Goal: Task Accomplishment & Management: Manage account settings

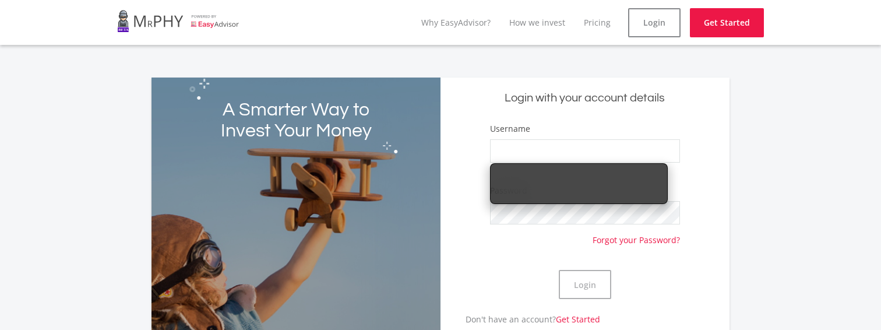
type input "donkruger"
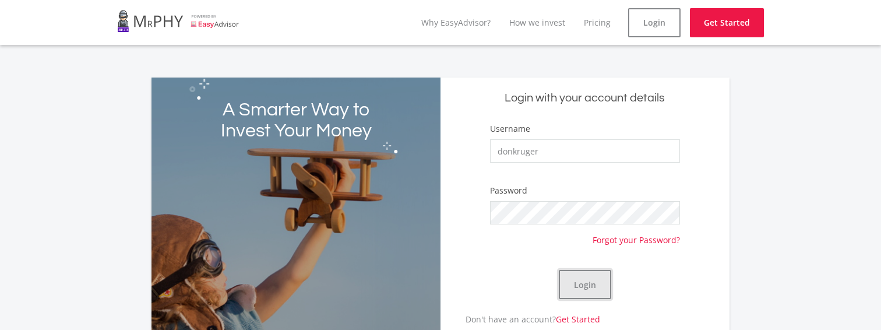
click at [590, 282] on button "Login" at bounding box center [584, 284] width 52 height 29
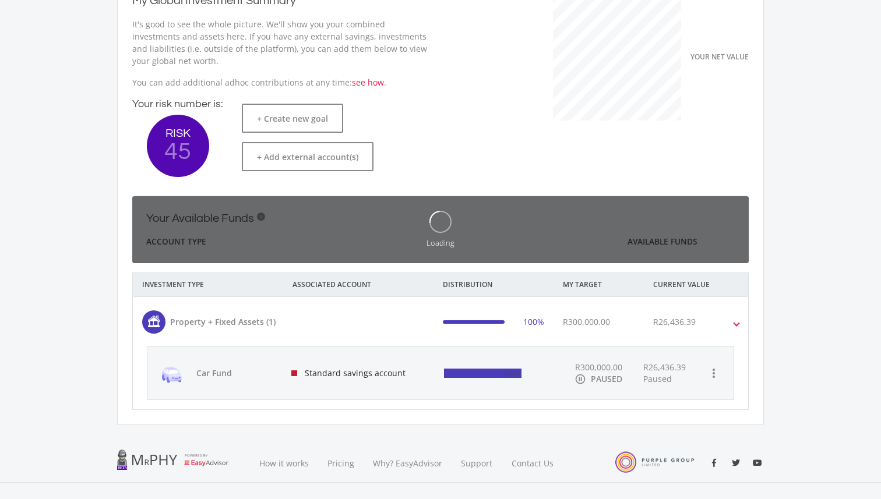
scroll to position [185, 320]
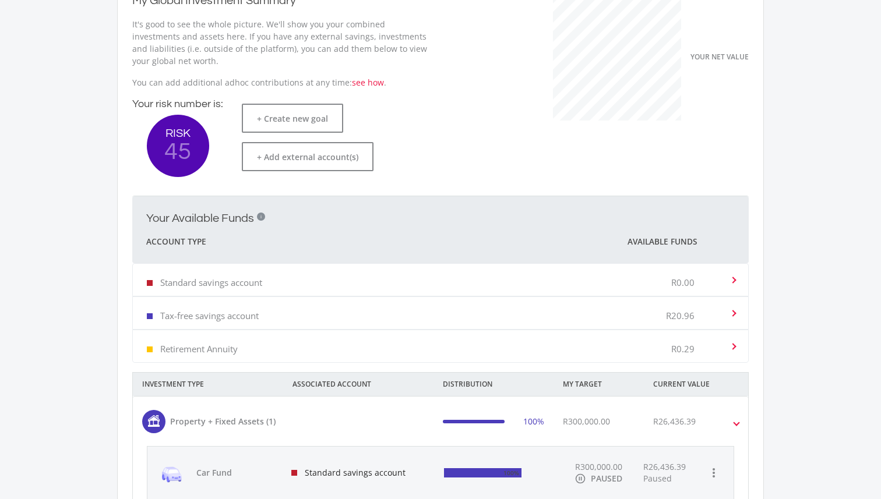
click at [711, 329] on div "My Global Investment Summary It's good to see the whole picture. We'll show you…" at bounding box center [440, 251] width 646 height 548
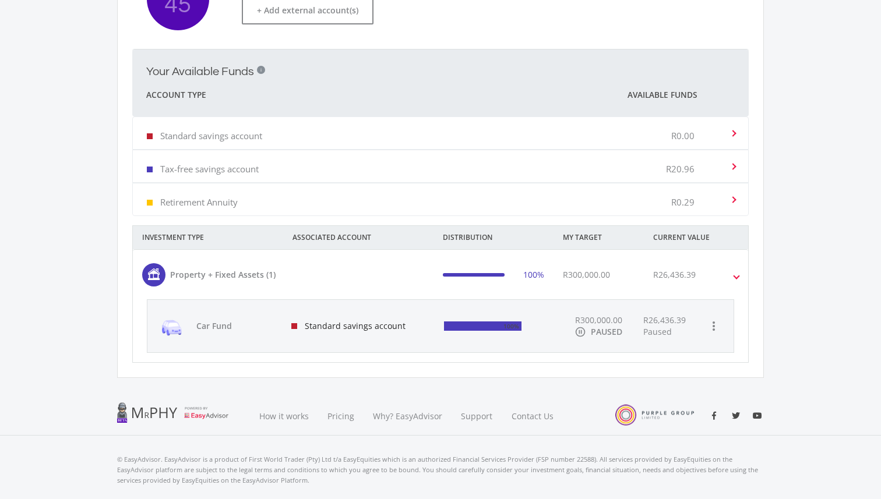
scroll to position [323, 0]
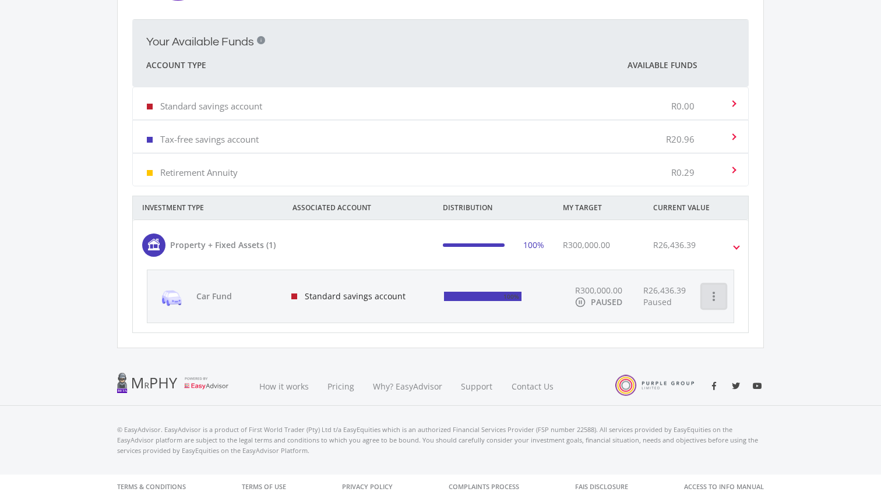
click at [715, 293] on icon "more_vert" at bounding box center [713, 296] width 14 height 14
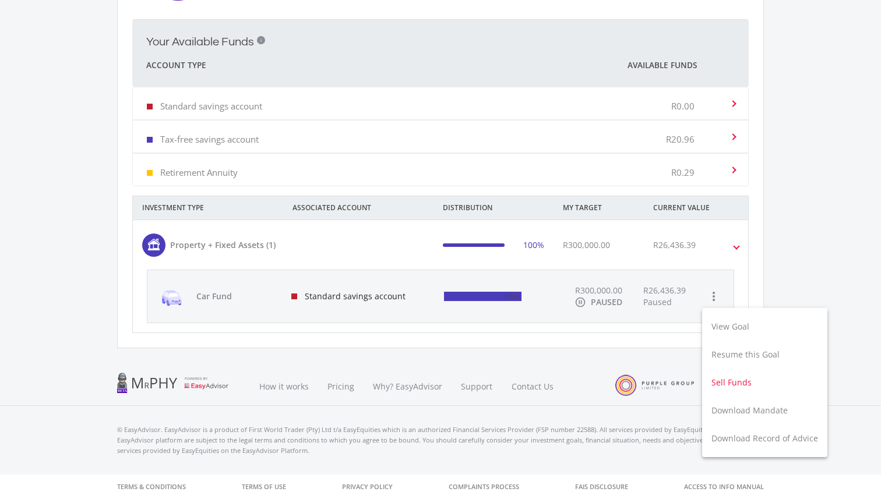
click at [733, 329] on button "Sell Funds" at bounding box center [764, 383] width 125 height 28
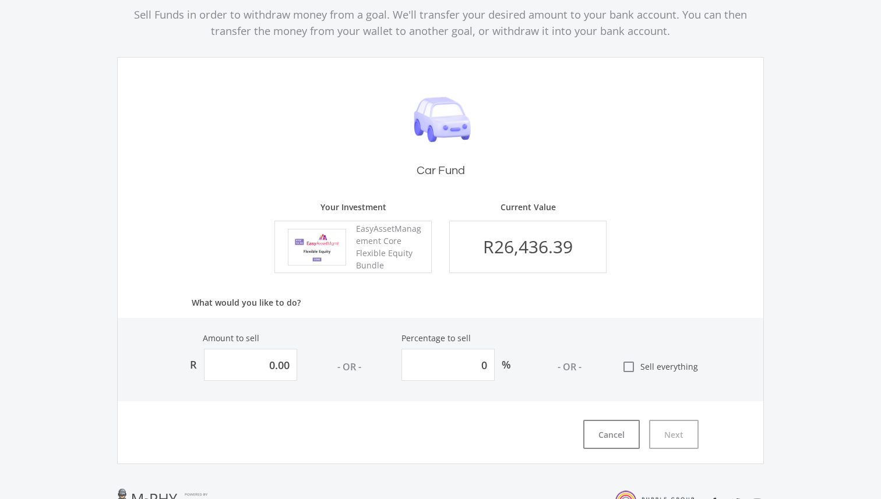
scroll to position [195, 0]
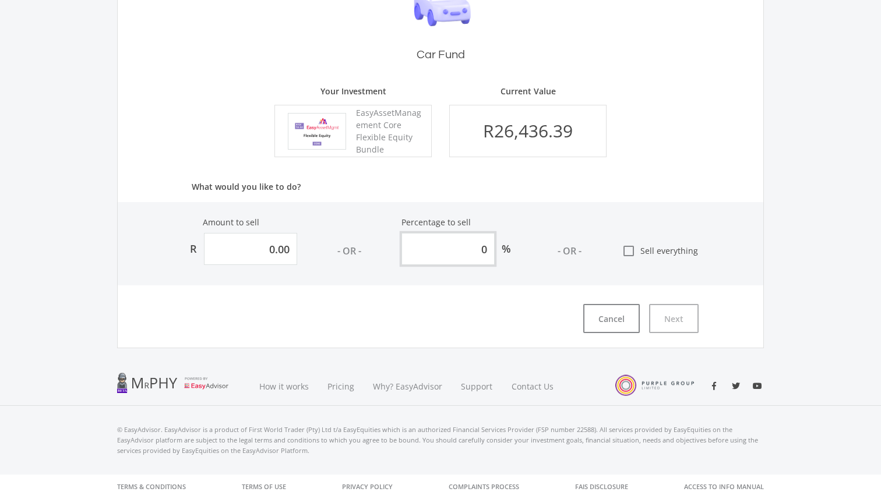
click at [483, 253] on input "0" at bounding box center [447, 249] width 93 height 32
type input "0"
type input "264.363883687604"
type input "1"
type input "2643.63883687604"
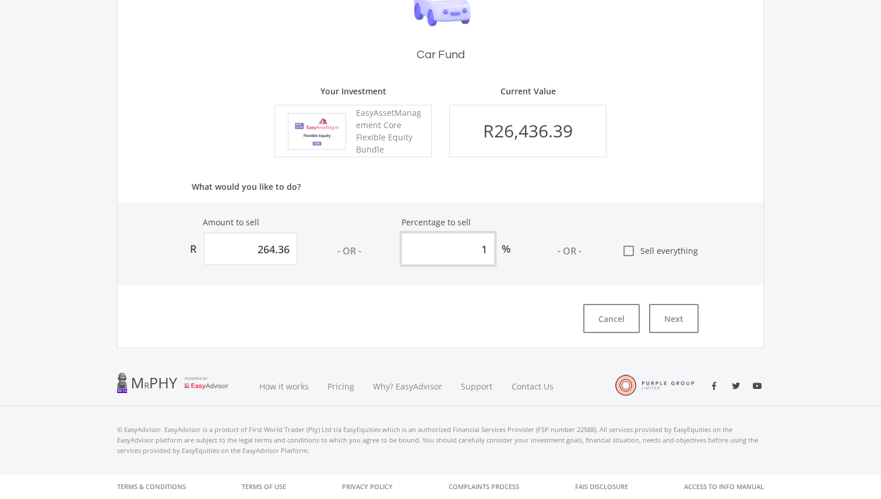
type input "10"
type input "26436.388368760403"
type input "100"
type input "26,436.39"
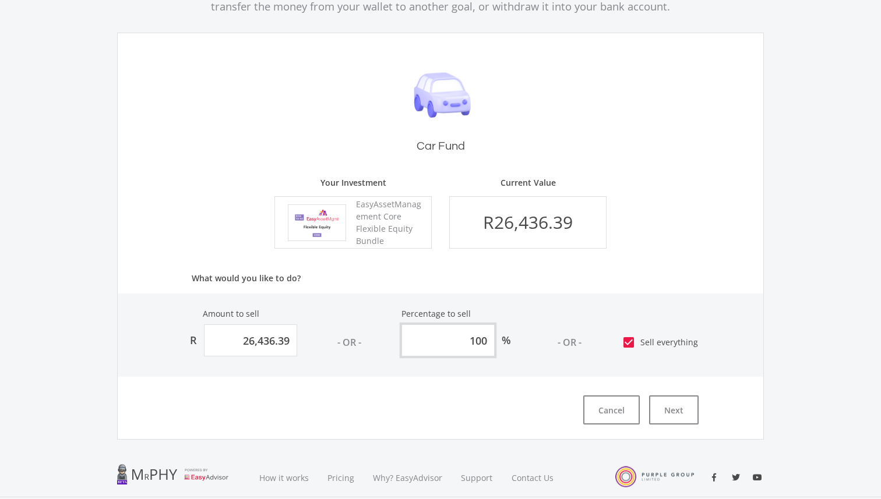
scroll to position [119, 0]
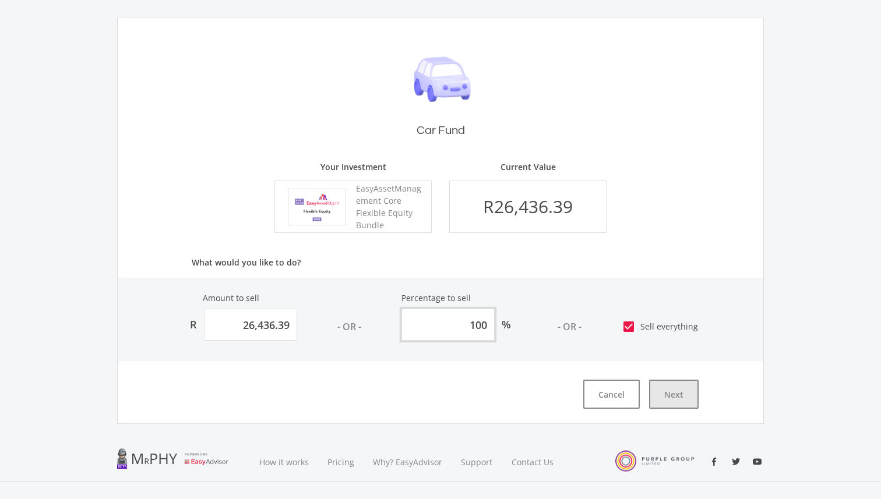
type input "100"
click at [672, 329] on button "Next" at bounding box center [674, 394] width 50 height 29
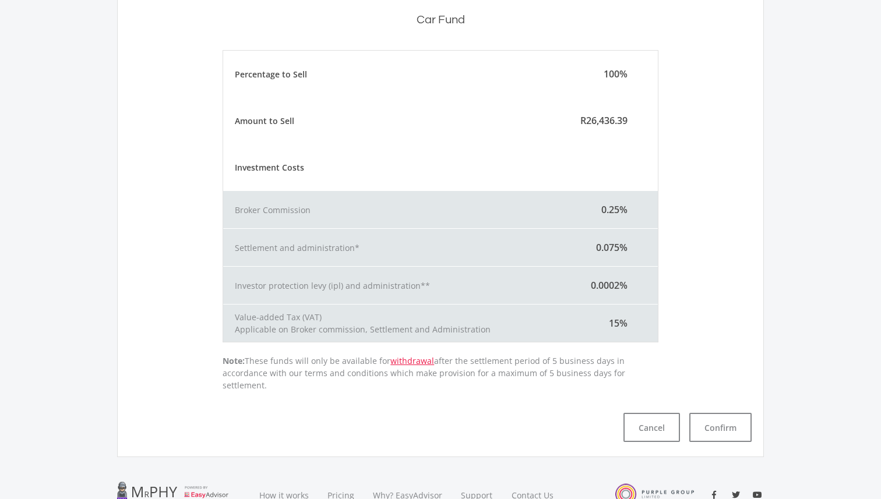
scroll to position [225, 0]
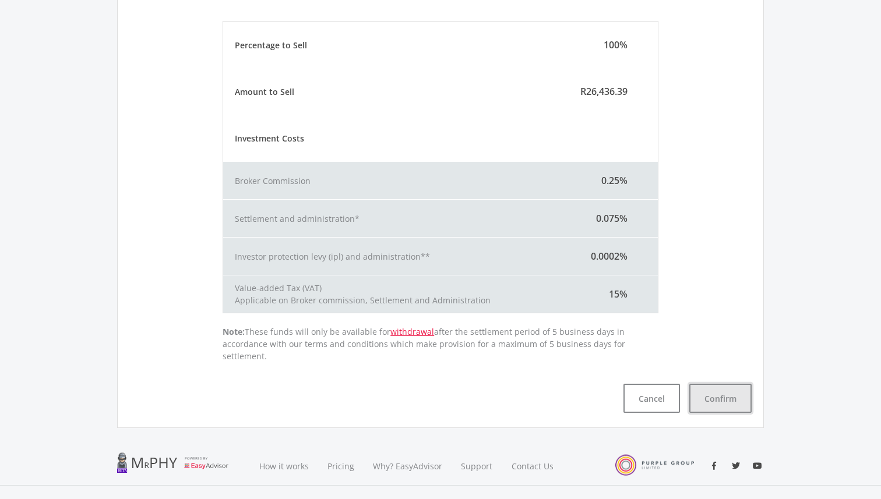
click at [730, 329] on button "Confirm" at bounding box center [720, 398] width 62 height 29
